Goal: Information Seeking & Learning: Learn about a topic

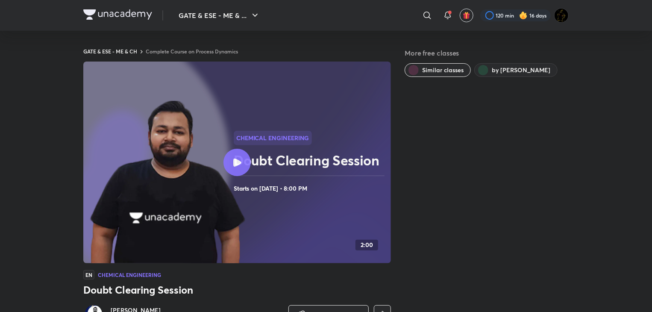
click at [209, 50] on link "Complete Course on Process Dynamics" at bounding box center [192, 51] width 92 height 7
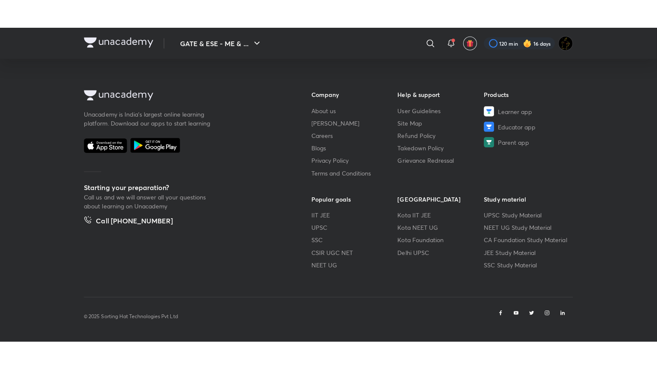
scroll to position [442, 0]
